Goal: Find specific page/section: Find specific page/section

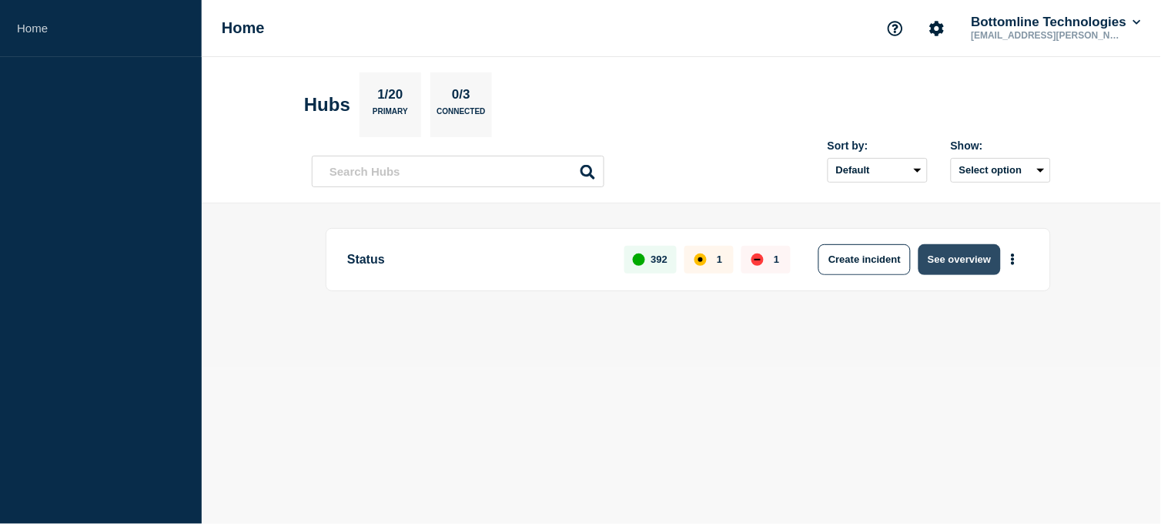
click at [968, 266] on button "See overview" at bounding box center [960, 259] width 82 height 31
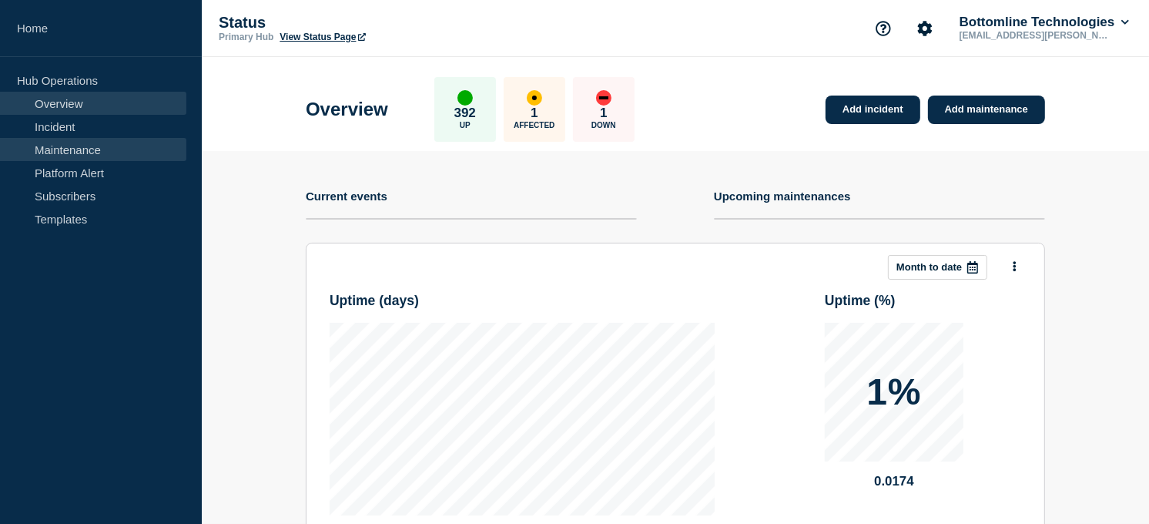
click at [82, 150] on link "Maintenance" at bounding box center [93, 149] width 186 height 23
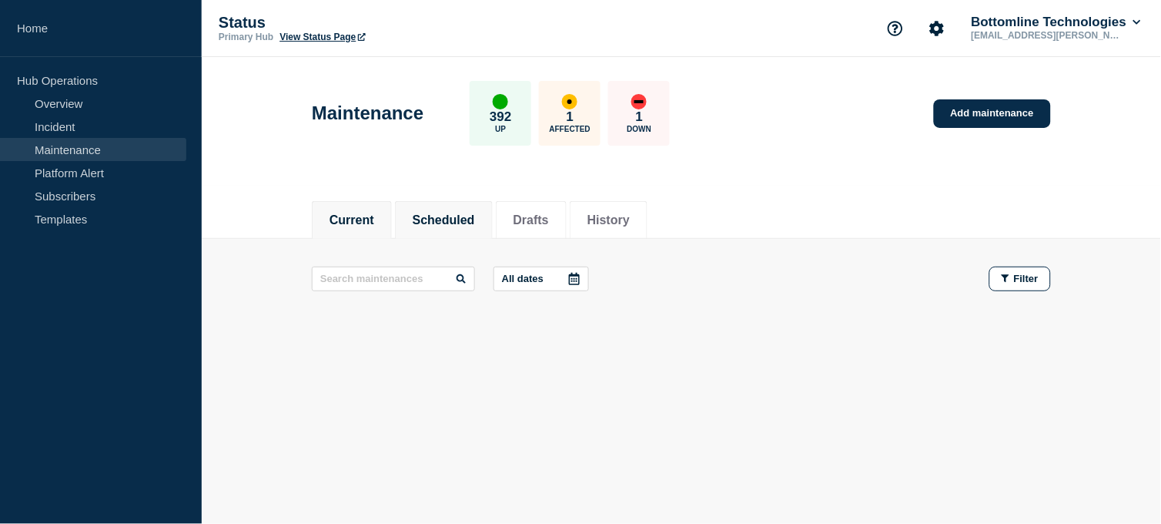
click at [466, 227] on li "Scheduled" at bounding box center [444, 220] width 98 height 38
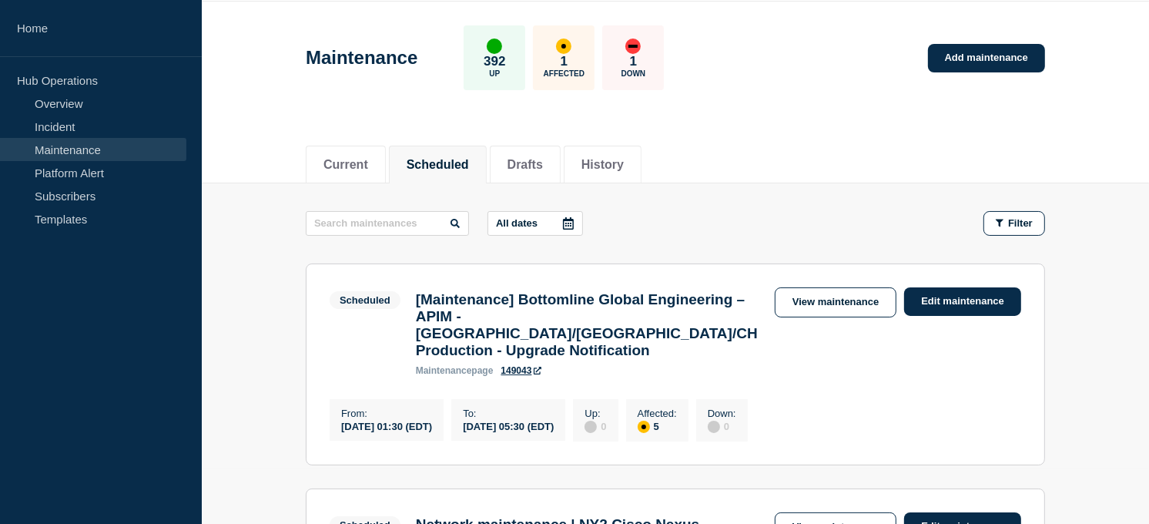
scroll to position [48, 0]
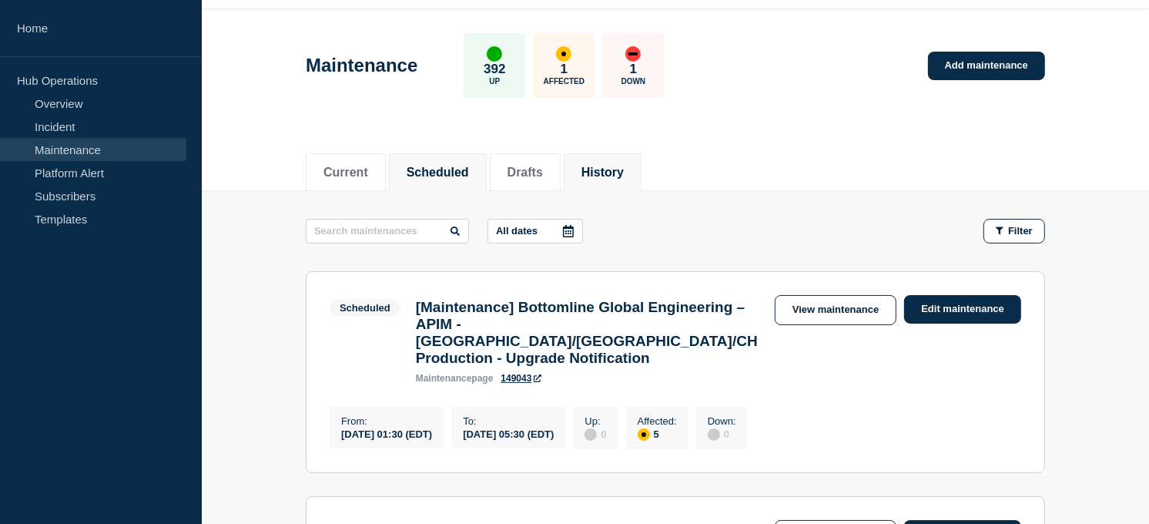
click at [602, 166] on button "History" at bounding box center [602, 173] width 42 height 14
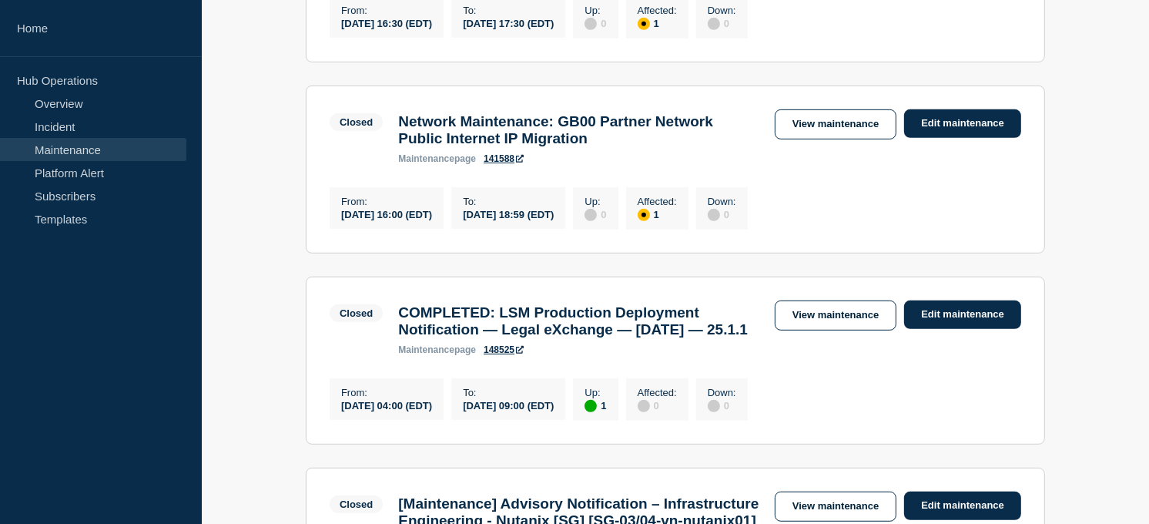
scroll to position [641, 0]
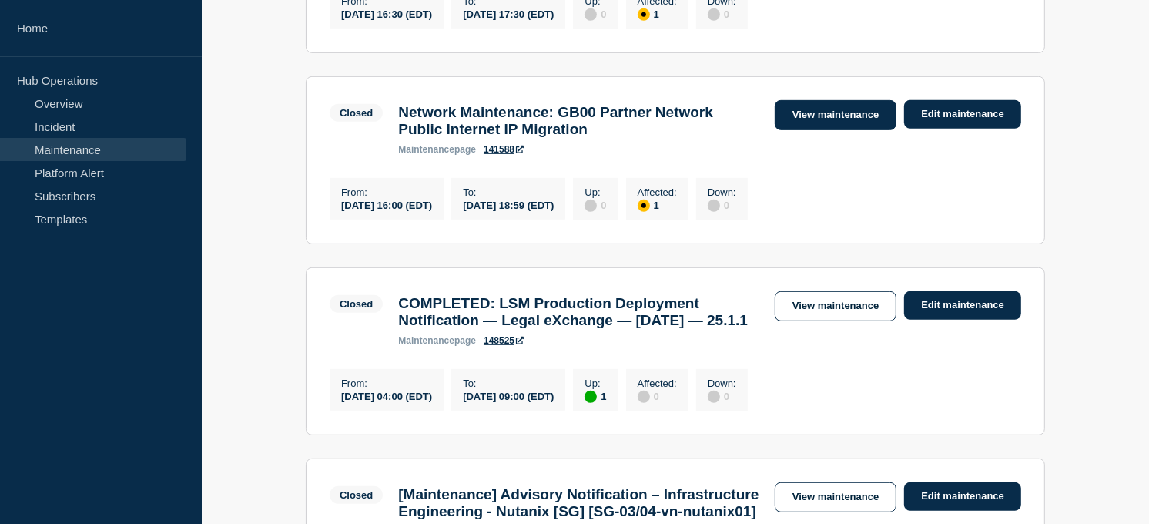
click at [836, 130] on link "View maintenance" at bounding box center [836, 115] width 122 height 30
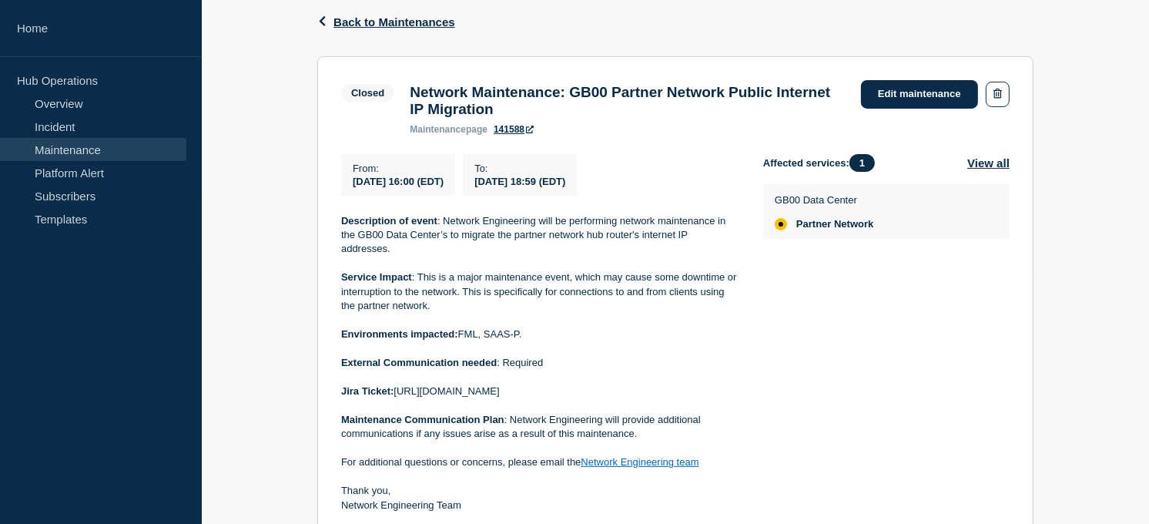
scroll to position [223, 0]
